Goal: Find specific page/section: Find specific page/section

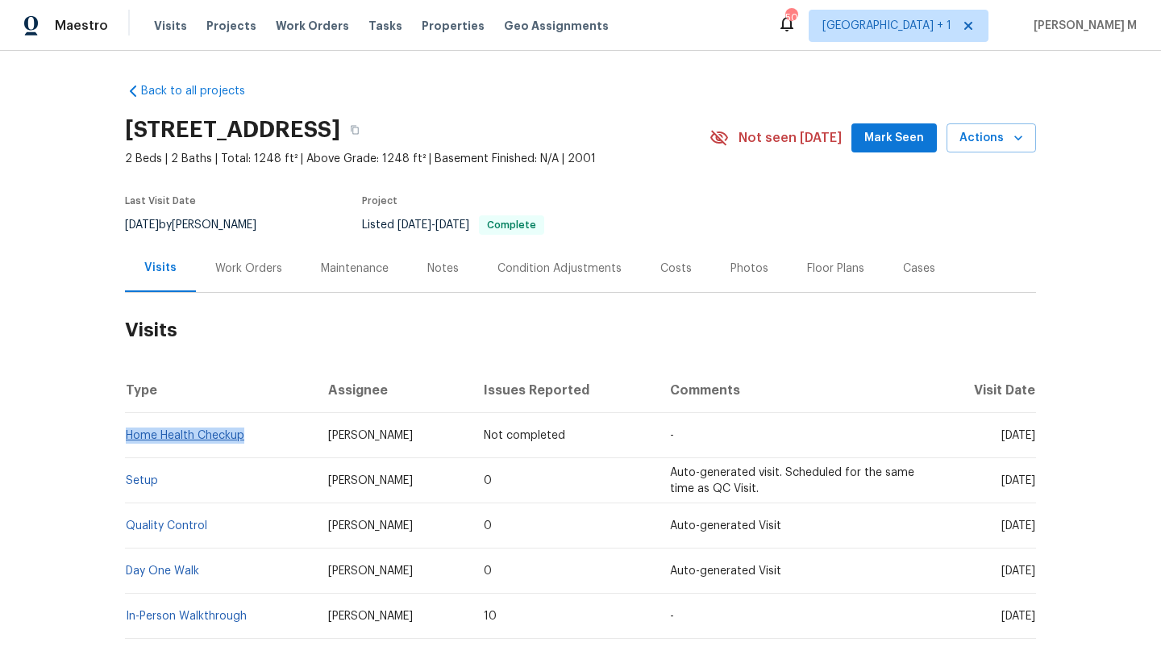
drag, startPoint x: 252, startPoint y: 435, endPoint x: 122, endPoint y: 439, distance: 130.6
click at [125, 439] on td "Home Health Checkup" at bounding box center [220, 435] width 190 height 45
copy link "Home Health Checkup"
click at [332, 437] on span "[PERSON_NAME]" at bounding box center [370, 435] width 85 height 11
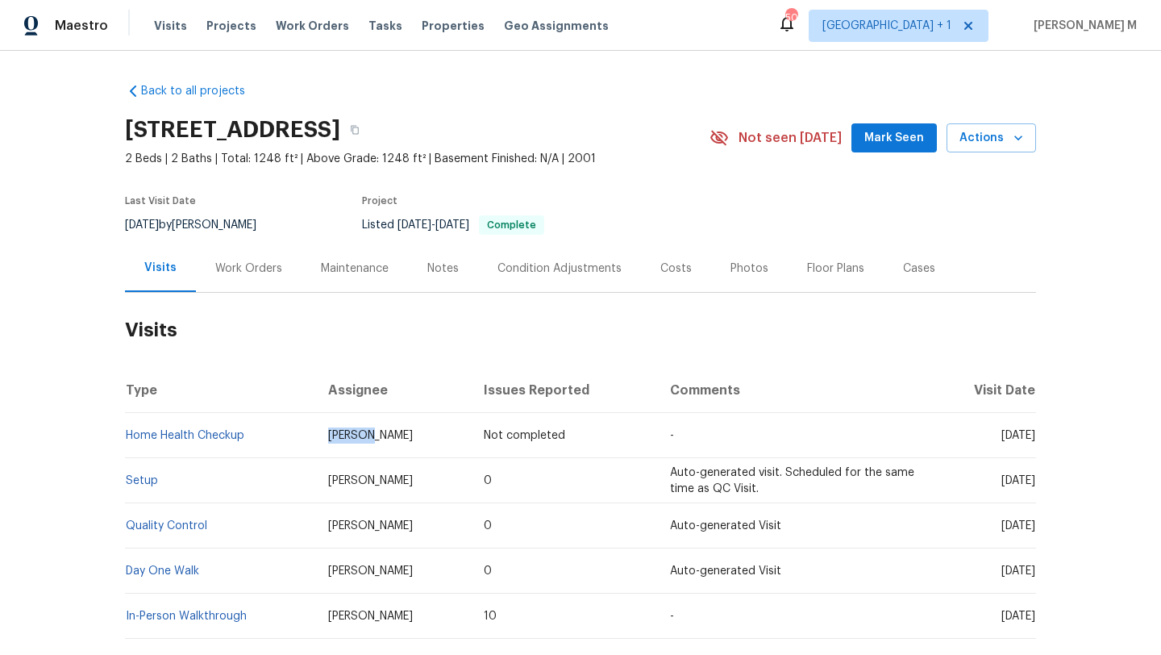
copy span "[PERSON_NAME]"
drag, startPoint x: 963, startPoint y: 437, endPoint x: 998, endPoint y: 437, distance: 34.7
click at [1001, 437] on span "[DATE]" at bounding box center [1018, 435] width 34 height 11
copy span "[DATE]"
